Goal: Task Accomplishment & Management: Complete application form

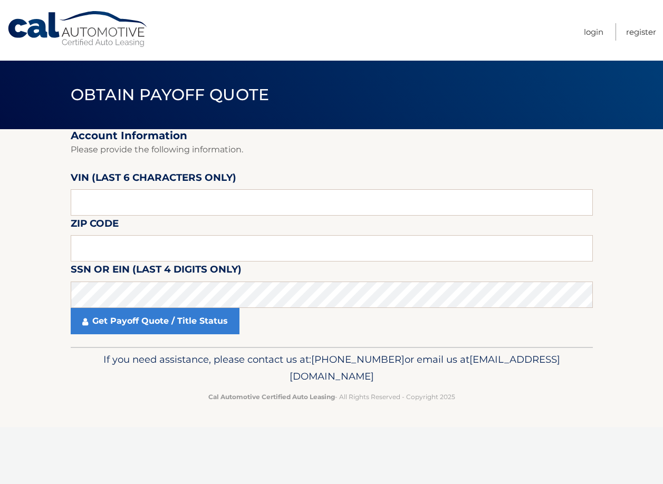
click at [251, 225] on fieldset "Account Information Please provide the following information. VIN (last 6 chara…" at bounding box center [332, 238] width 522 height 218
click at [191, 206] on input "text" at bounding box center [332, 202] width 522 height 26
type input "314518"
click at [219, 241] on input "text" at bounding box center [332, 248] width 522 height 26
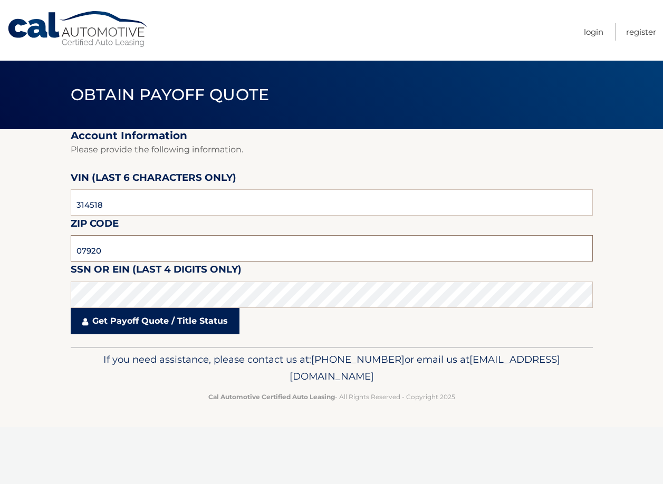
type input "07920"
click at [174, 321] on link "Get Payoff Quote / Title Status" at bounding box center [155, 321] width 169 height 26
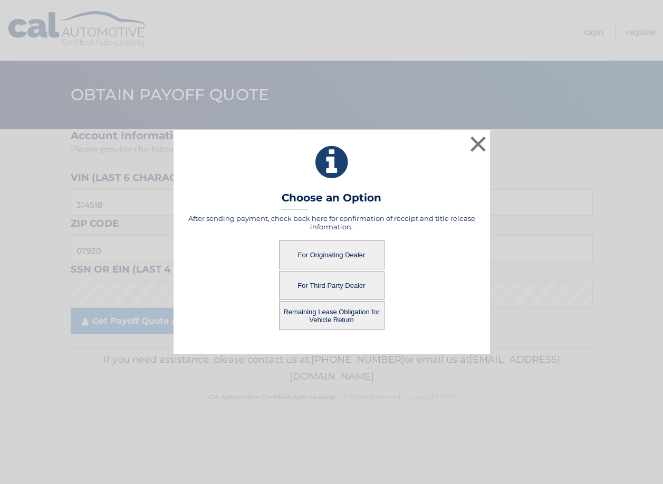
click at [343, 323] on button "Remaining Lease Obligation for Vehicle Return" at bounding box center [331, 315] width 105 height 29
click at [372, 312] on button "Remaining Lease Obligation for Vehicle Return" at bounding box center [331, 315] width 105 height 29
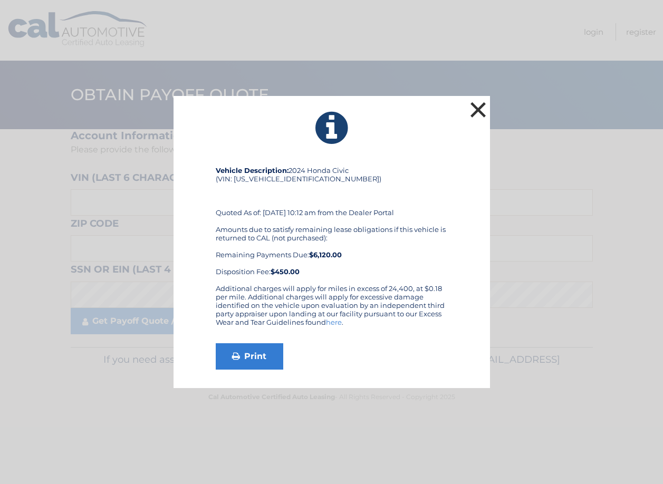
click at [481, 112] on button "×" at bounding box center [478, 109] width 21 height 21
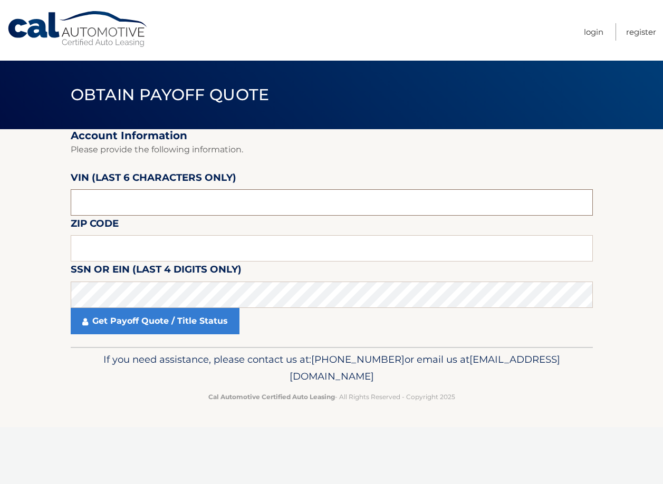
click at [92, 208] on input "text" at bounding box center [332, 202] width 522 height 26
type input "314518"
click at [148, 242] on input "text" at bounding box center [332, 248] width 522 height 26
type input "07920"
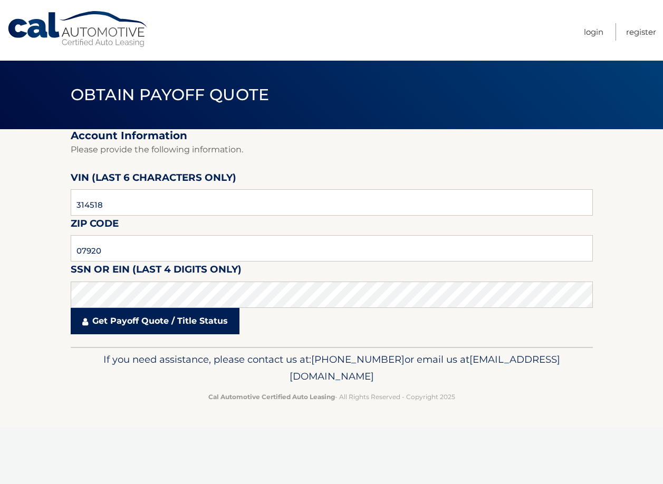
click at [142, 321] on link "Get Payoff Quote / Title Status" at bounding box center [155, 321] width 169 height 26
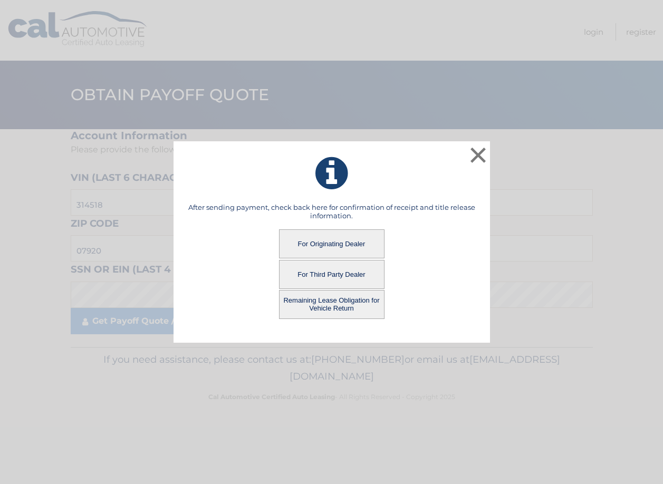
click at [348, 241] on button "For Originating Dealer" at bounding box center [331, 243] width 105 height 29
click at [341, 231] on button "For Originating Dealer" at bounding box center [331, 243] width 105 height 29
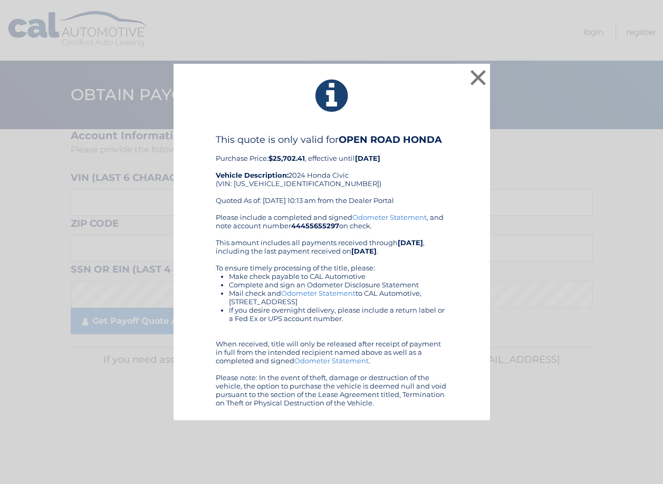
click at [319, 33] on div "× This quote is only valid for OPEN ROAD HONDA Purchase Price: $25,702.41 , eff…" at bounding box center [331, 242] width 663 height 484
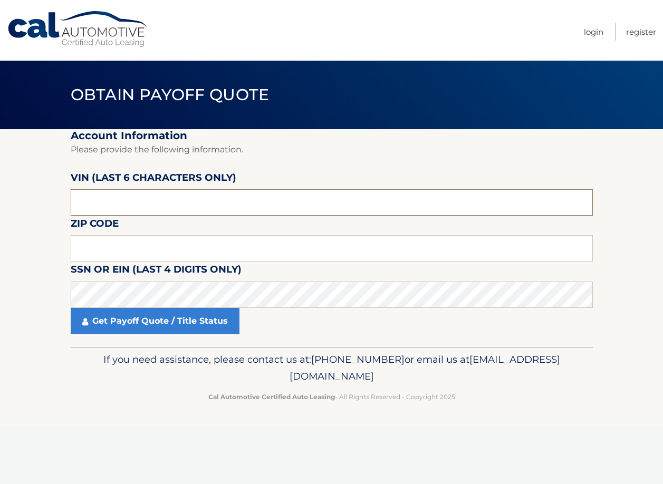
click at [143, 201] on input "text" at bounding box center [332, 202] width 522 height 26
type input "314518"
drag, startPoint x: 119, startPoint y: 243, endPoint x: 16, endPoint y: 215, distance: 106.0
click at [119, 243] on input "text" at bounding box center [332, 248] width 522 height 26
click at [277, 245] on input "text" at bounding box center [332, 248] width 522 height 26
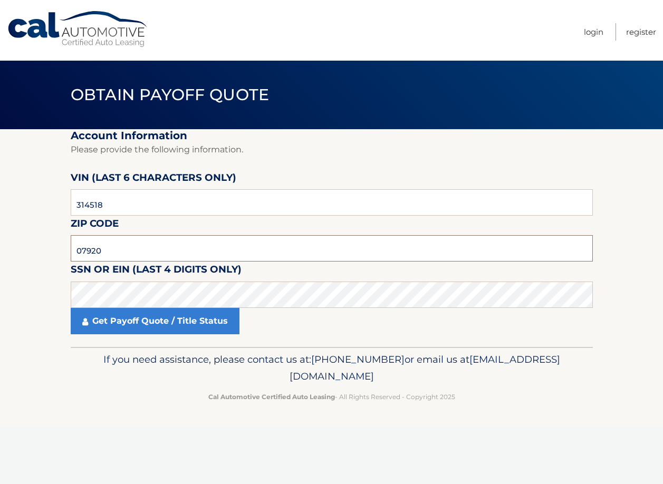
type input "07920"
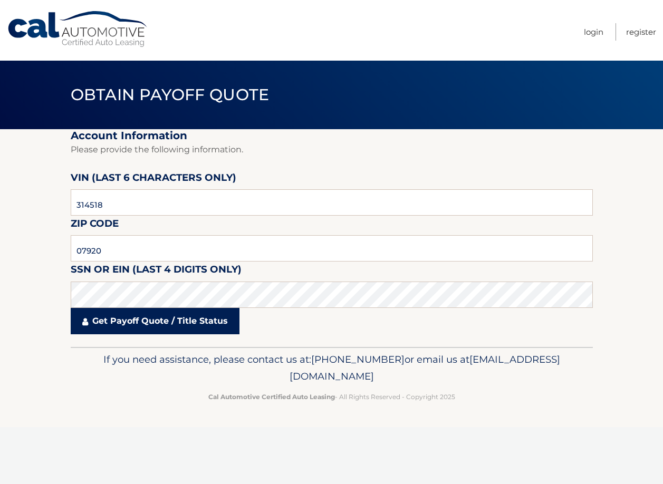
click at [222, 322] on link "Get Payoff Quote / Title Status" at bounding box center [155, 321] width 169 height 26
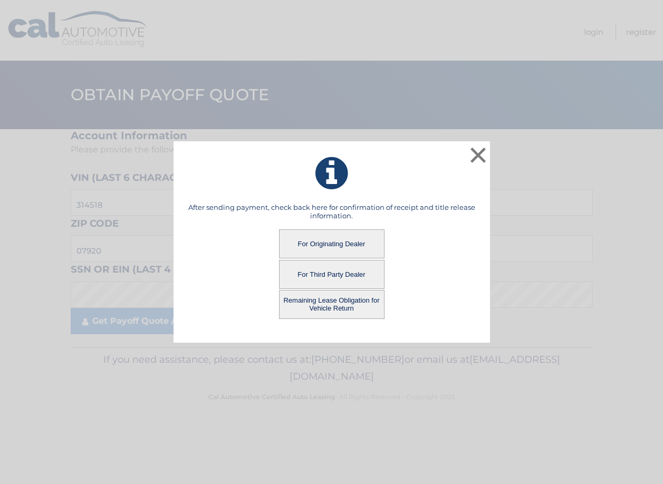
click at [346, 238] on button "For Originating Dealer" at bounding box center [331, 243] width 105 height 29
click at [341, 248] on button "For Originating Dealer" at bounding box center [331, 243] width 105 height 29
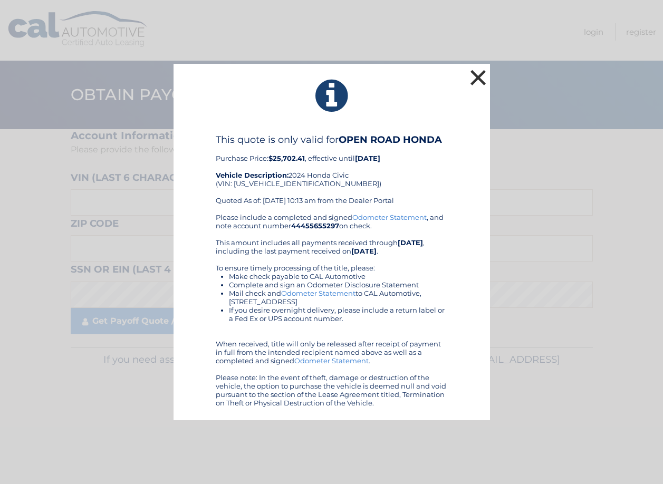
click at [474, 72] on button "×" at bounding box center [478, 77] width 21 height 21
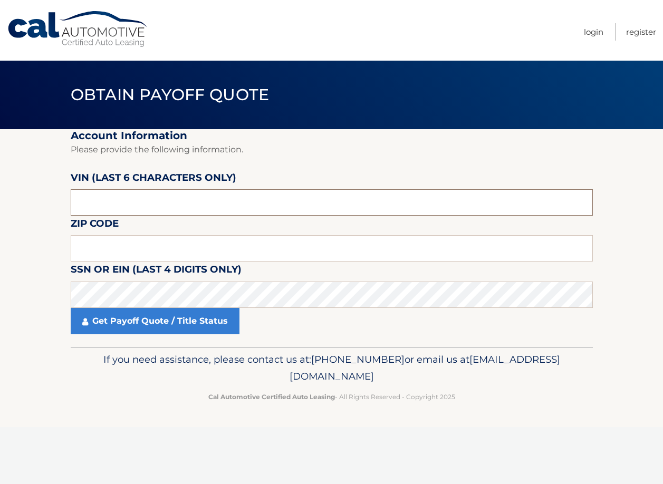
click at [108, 210] on input "text" at bounding box center [332, 202] width 522 height 26
click at [263, 195] on input "text" at bounding box center [332, 202] width 522 height 26
type input "314518"
click at [267, 246] on input "text" at bounding box center [332, 248] width 522 height 26
type input "07920"
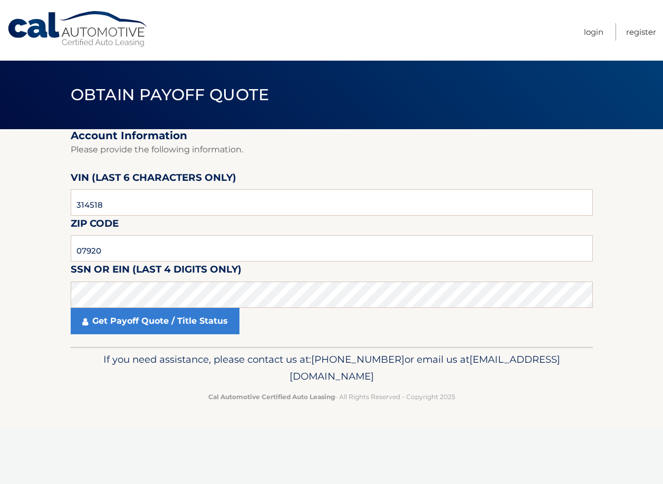
drag, startPoint x: 339, startPoint y: 324, endPoint x: 317, endPoint y: 278, distance: 50.7
click at [339, 323] on div "Get Payoff Quote / Title Status" at bounding box center [332, 321] width 522 height 26
click at [317, 278] on fieldset "Account Information Please provide the following information. VIN (last 6 chara…" at bounding box center [332, 238] width 522 height 218
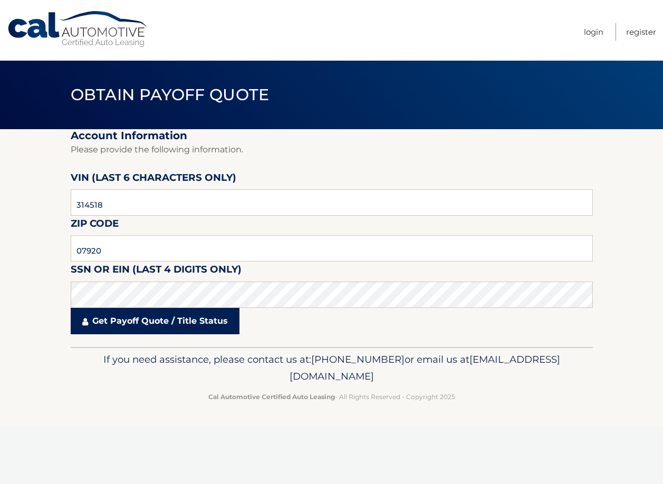
click at [206, 323] on link "Get Payoff Quote / Title Status" at bounding box center [155, 321] width 169 height 26
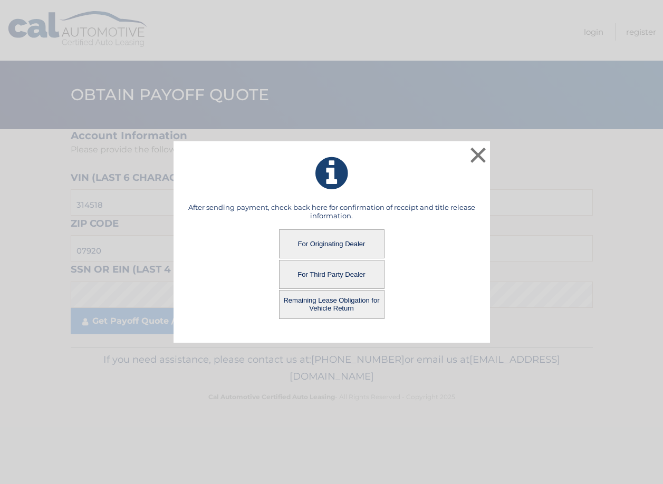
click at [302, 300] on button "Remaining Lease Obligation for Vehicle Return" at bounding box center [331, 304] width 105 height 29
click at [360, 304] on button "Remaining Lease Obligation for Vehicle Return" at bounding box center [331, 304] width 105 height 29
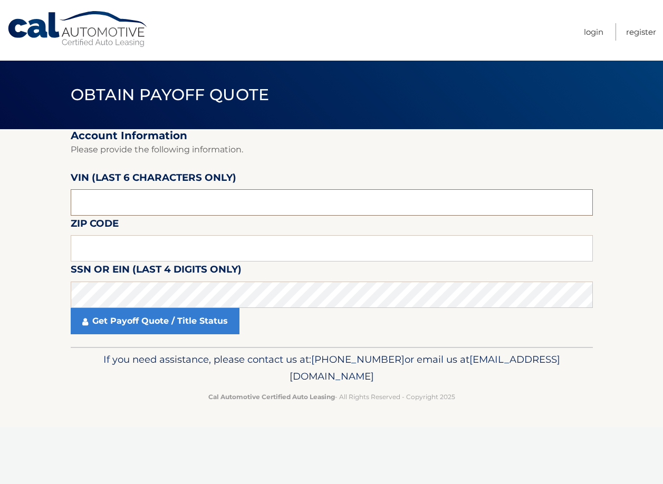
click at [136, 209] on input "text" at bounding box center [332, 202] width 522 height 26
type input "602174"
click at [167, 247] on input "text" at bounding box center [332, 248] width 522 height 26
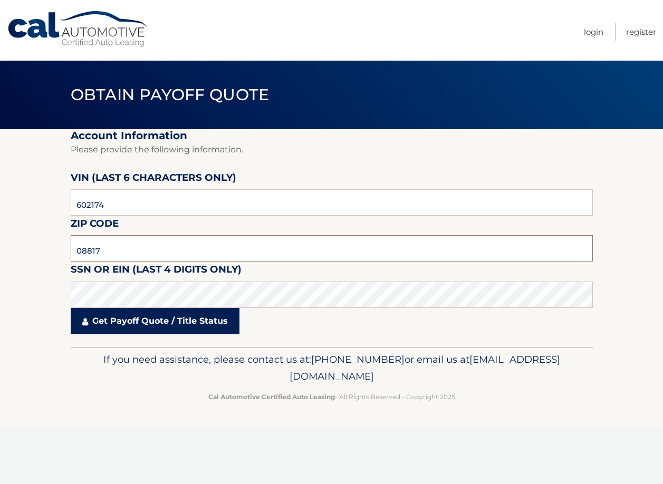
type input "08817"
click at [117, 312] on link "Get Payoff Quote / Title Status" at bounding box center [155, 321] width 169 height 26
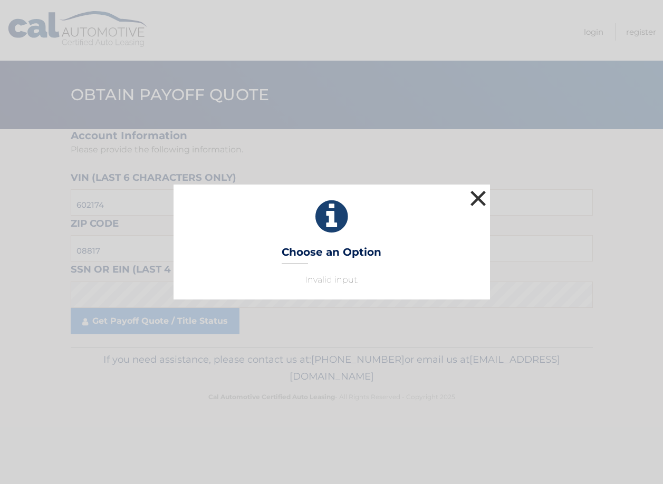
click at [481, 192] on button "×" at bounding box center [478, 198] width 21 height 21
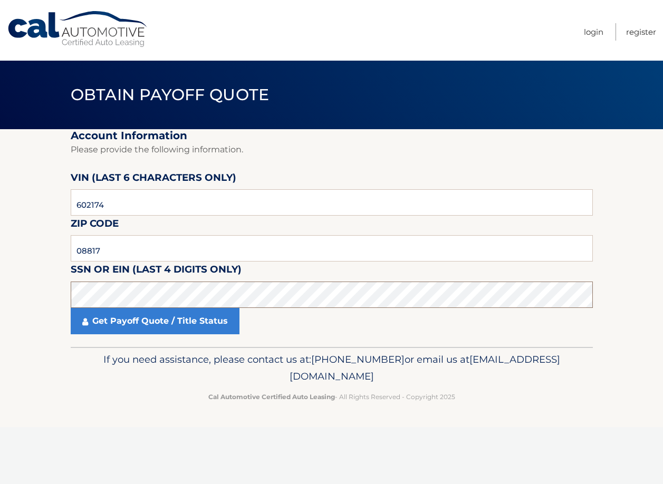
click at [146, 428] on div "Cal Automotive Menu Login Register Obtain Payoff Quote ×" at bounding box center [331, 242] width 663 height 484
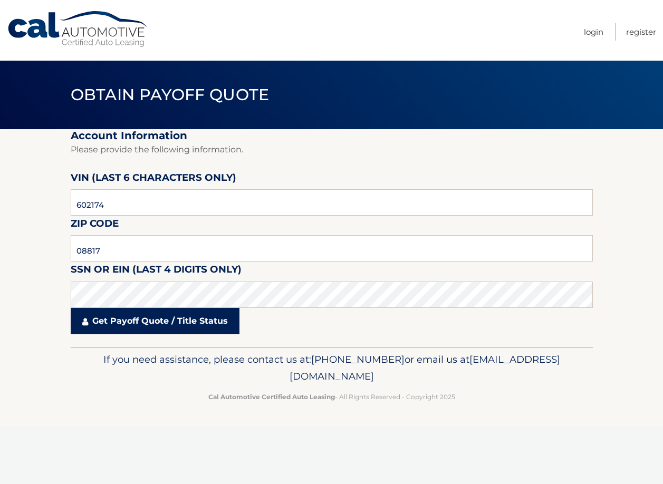
click at [134, 324] on link "Get Payoff Quote / Title Status" at bounding box center [155, 321] width 169 height 26
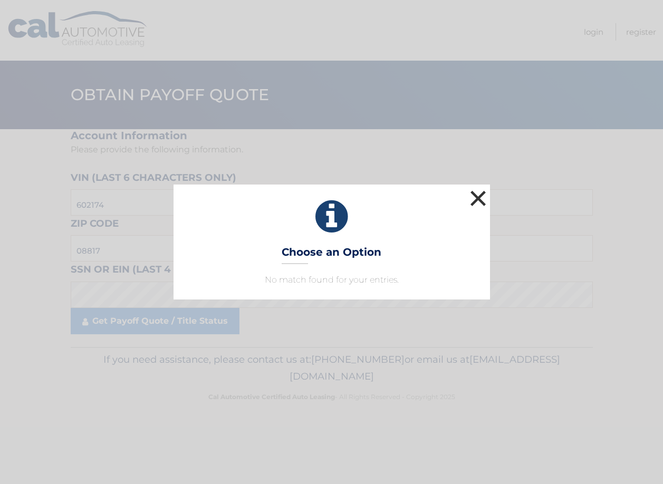
click at [477, 197] on button "×" at bounding box center [478, 198] width 21 height 21
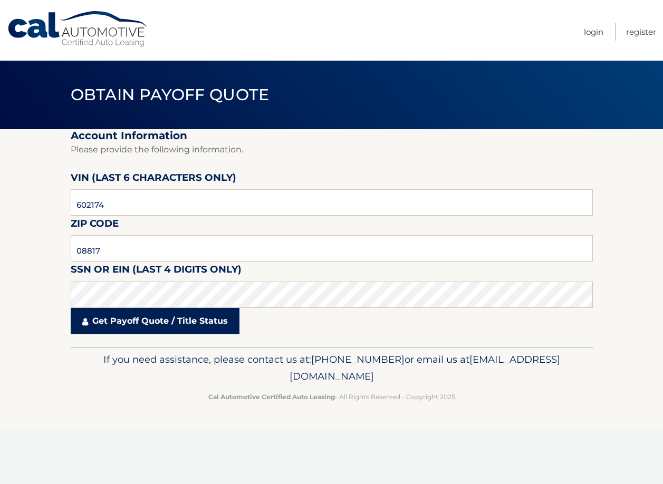
click at [117, 328] on link "Get Payoff Quote / Title Status" at bounding box center [155, 321] width 169 height 26
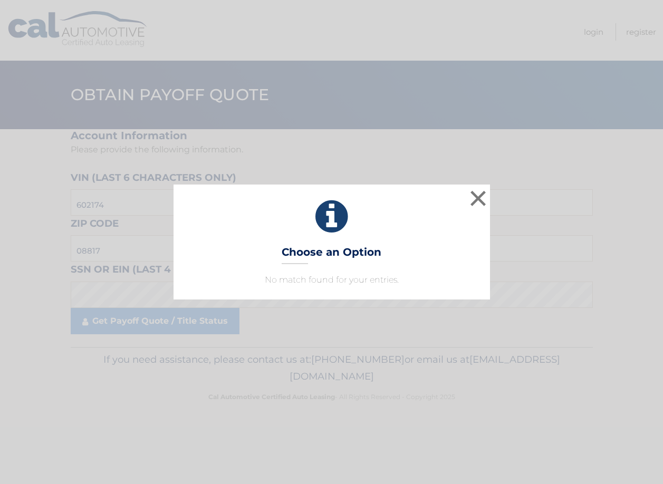
click at [353, 258] on h3 "Choose an Option" at bounding box center [332, 255] width 100 height 18
click at [205, 151] on div "× Choose an Option No match found for your entries. This is what you see on sec…" at bounding box center [331, 242] width 663 height 484
